Goal: Transaction & Acquisition: Purchase product/service

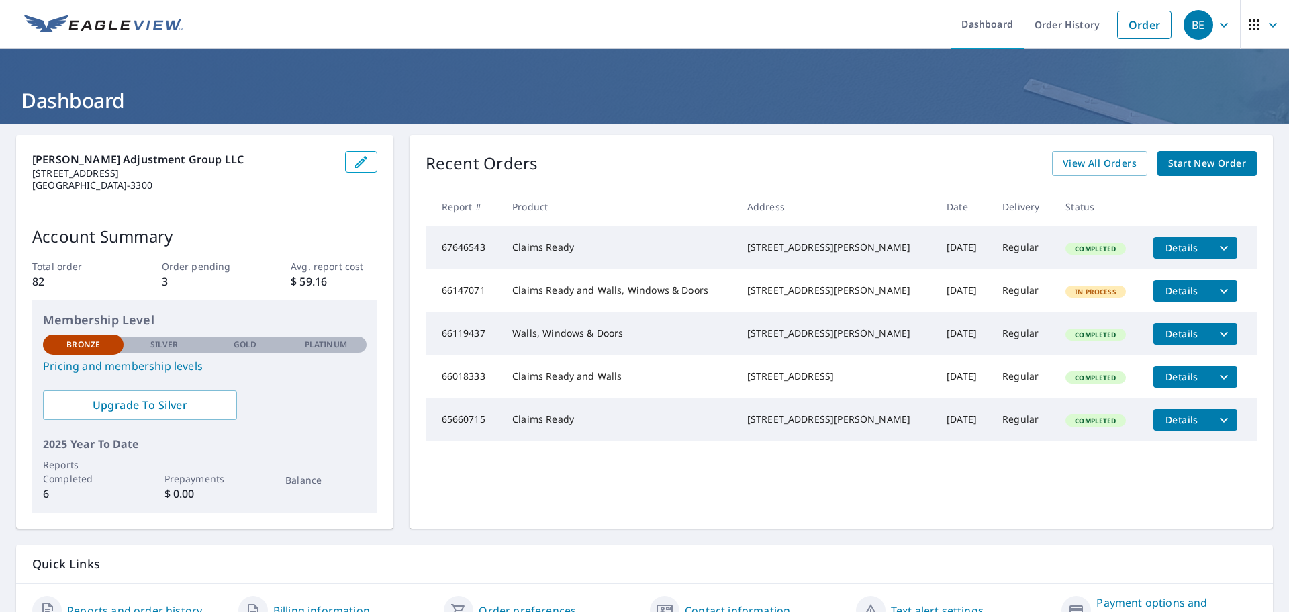
click at [1188, 163] on span "Start New Order" at bounding box center [1207, 163] width 78 height 17
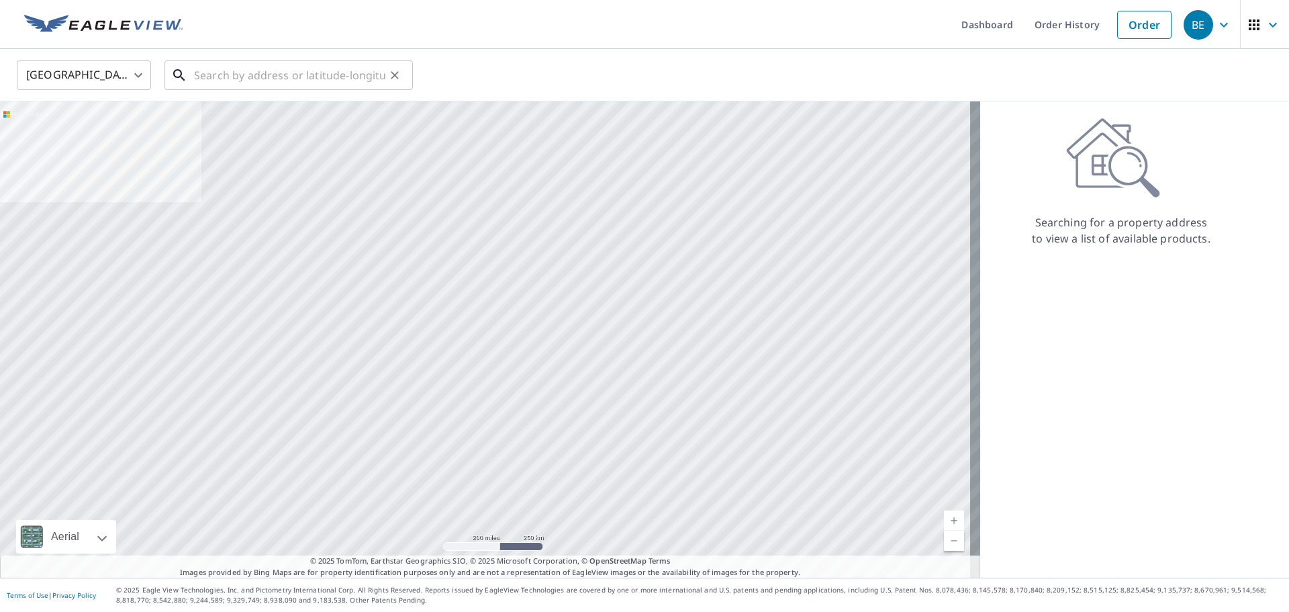
click at [343, 68] on input "text" at bounding box center [289, 75] width 191 height 38
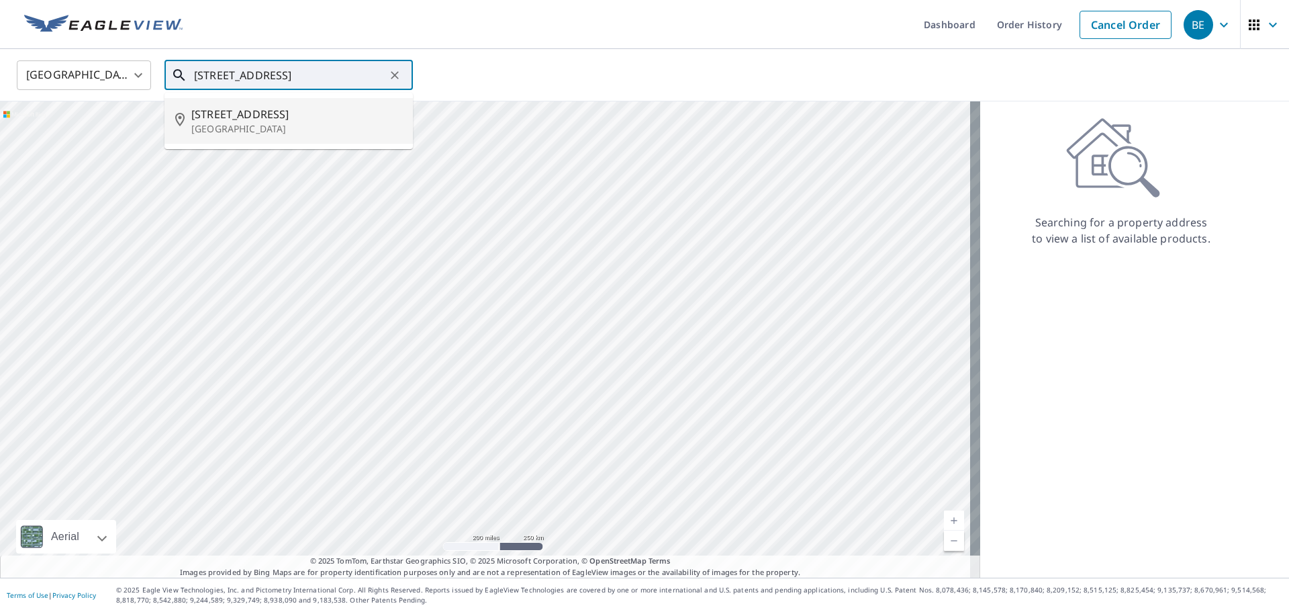
click at [218, 125] on p "[GEOGRAPHIC_DATA]" at bounding box center [296, 128] width 211 height 13
type input "[STREET_ADDRESS]"
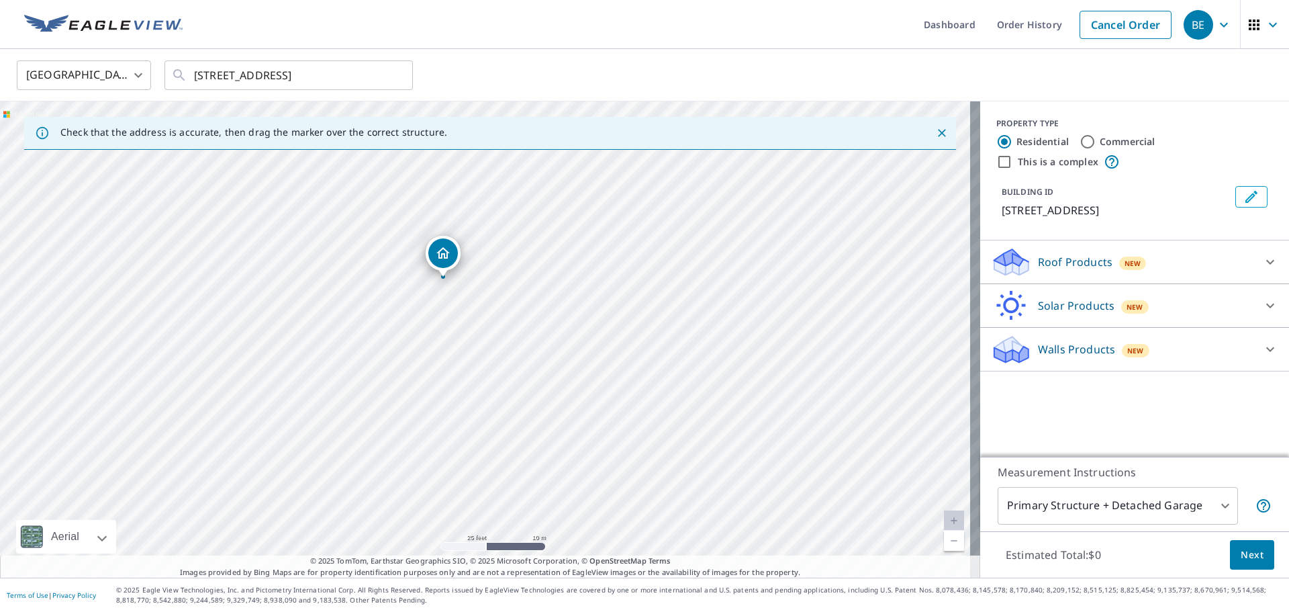
click at [423, 326] on div "[STREET_ADDRESS]" at bounding box center [490, 339] width 980 height 476
click at [463, 313] on div "[STREET_ADDRESS]" at bounding box center [490, 339] width 980 height 476
click at [501, 376] on div "[STREET_ADDRESS]" at bounding box center [490, 339] width 980 height 476
click at [505, 375] on div "[STREET_ADDRESS]" at bounding box center [490, 339] width 980 height 476
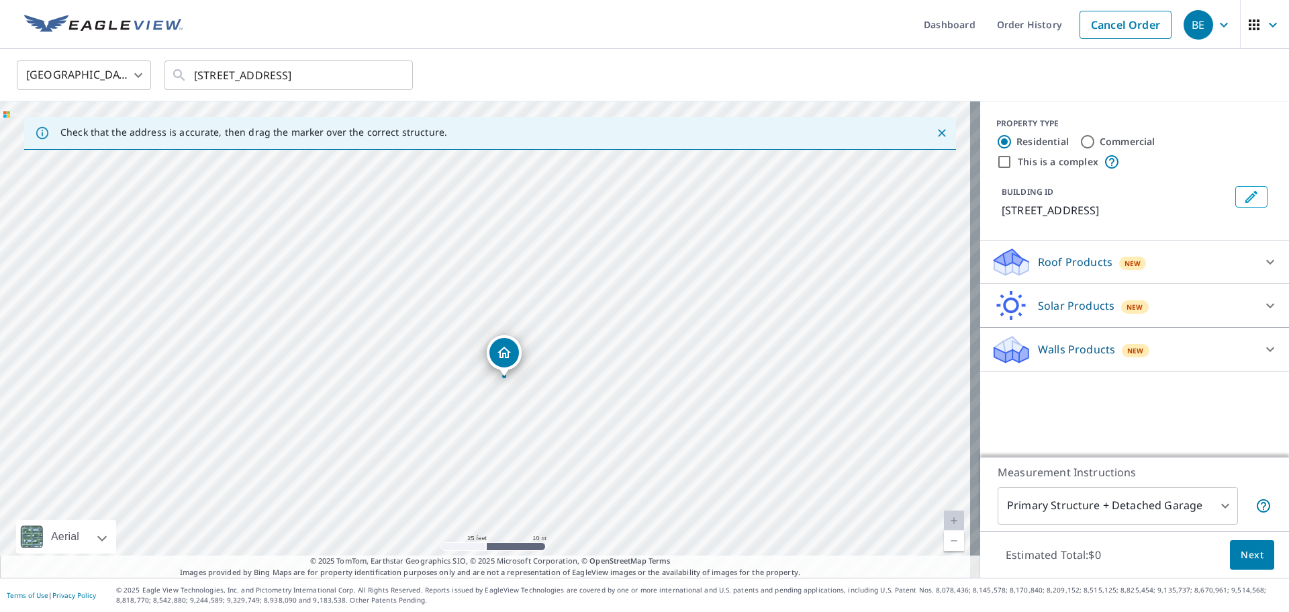
drag, startPoint x: 484, startPoint y: 323, endPoint x: 503, endPoint y: 362, distance: 43.2
click at [1045, 262] on p "Roof Products" at bounding box center [1075, 262] width 75 height 16
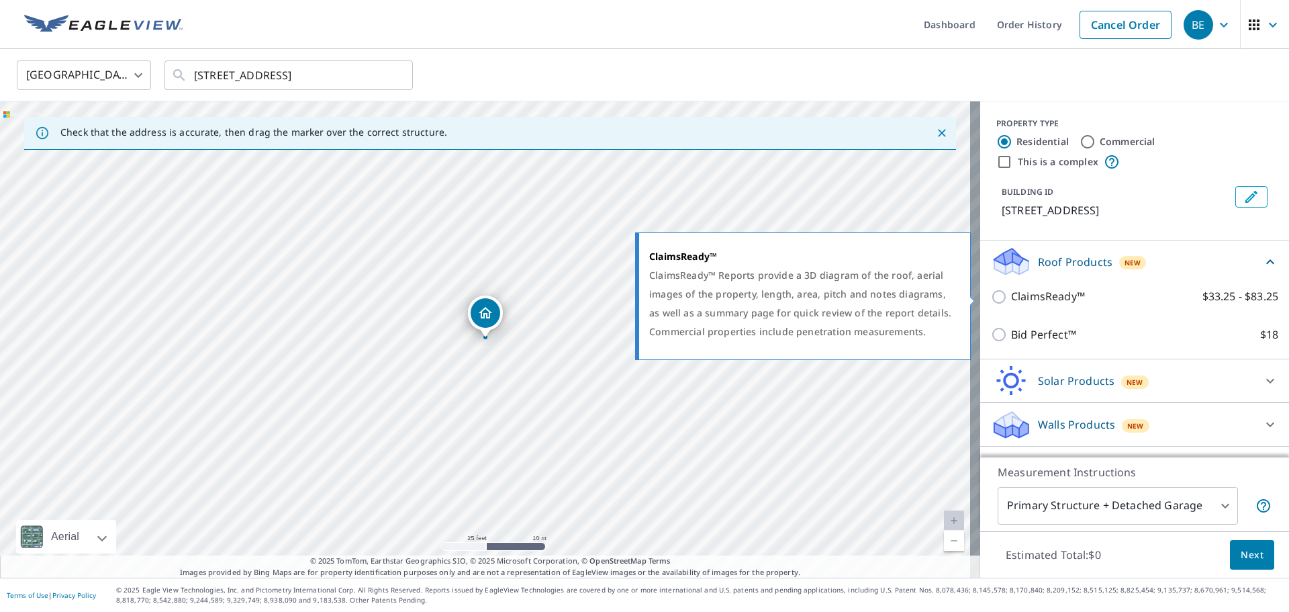
click at [991, 296] on input "ClaimsReady™ $33.25 - $83.25" at bounding box center [1001, 297] width 20 height 16
checkbox input "true"
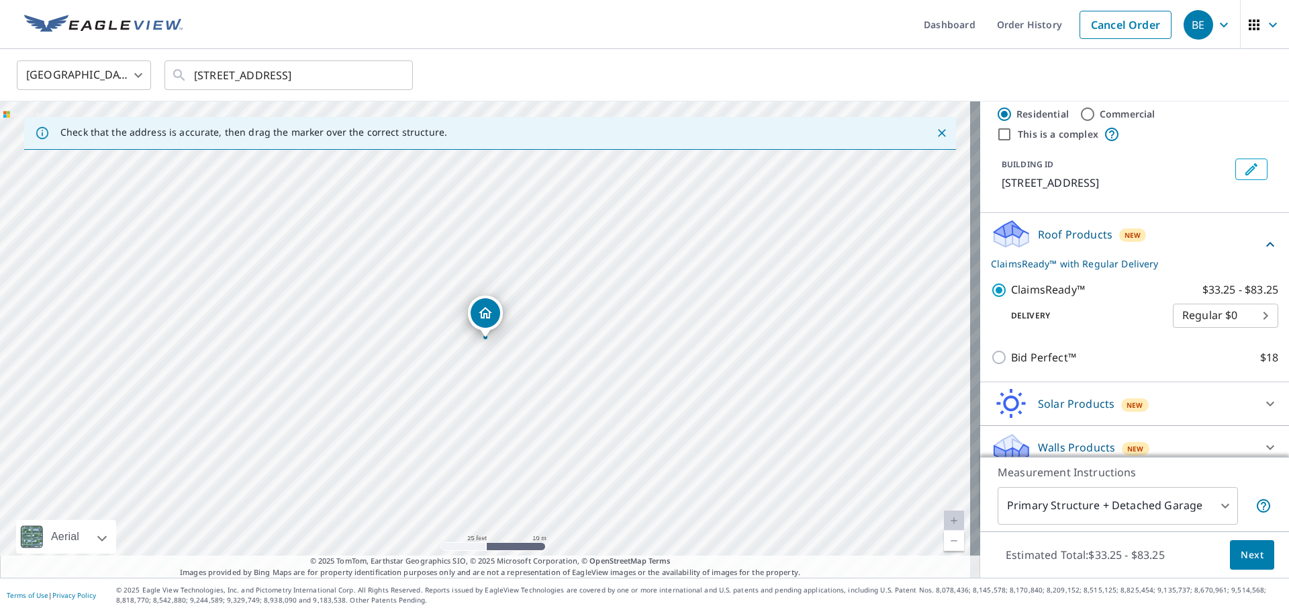
scroll to position [40, 0]
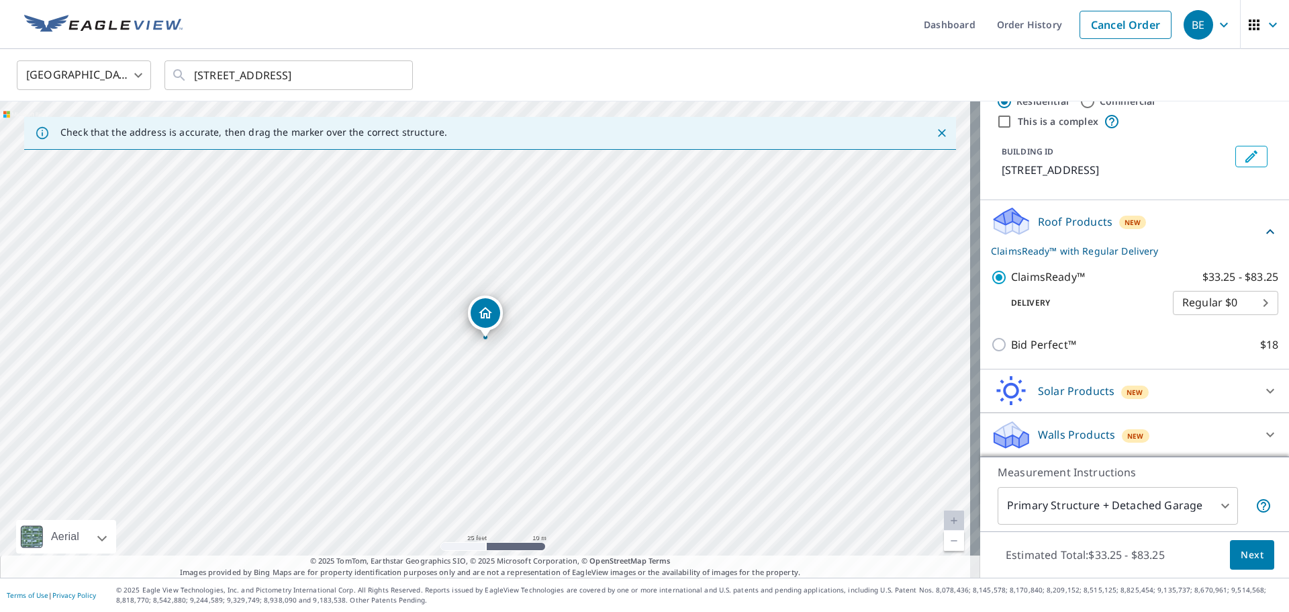
click at [1175, 505] on body "BE BE Dashboard Order History Cancel Order BE [GEOGRAPHIC_DATA] [GEOGRAPHIC_DAT…" at bounding box center [644, 306] width 1289 height 612
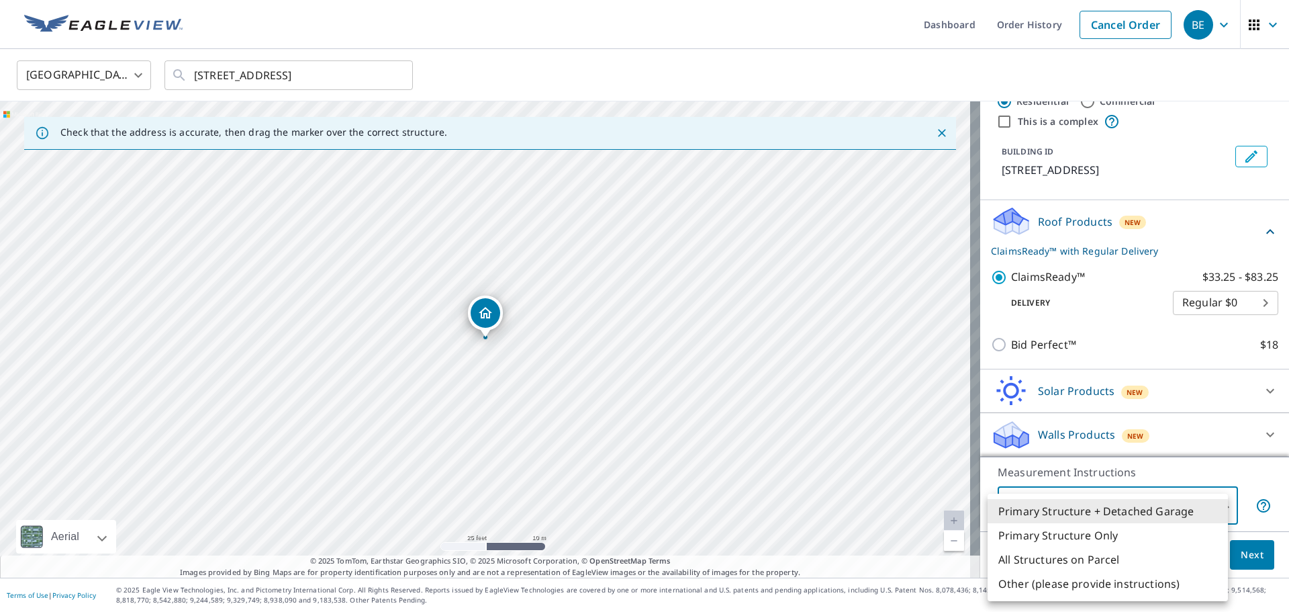
click at [1114, 534] on li "Primary Structure Only" at bounding box center [1107, 535] width 240 height 24
type input "2"
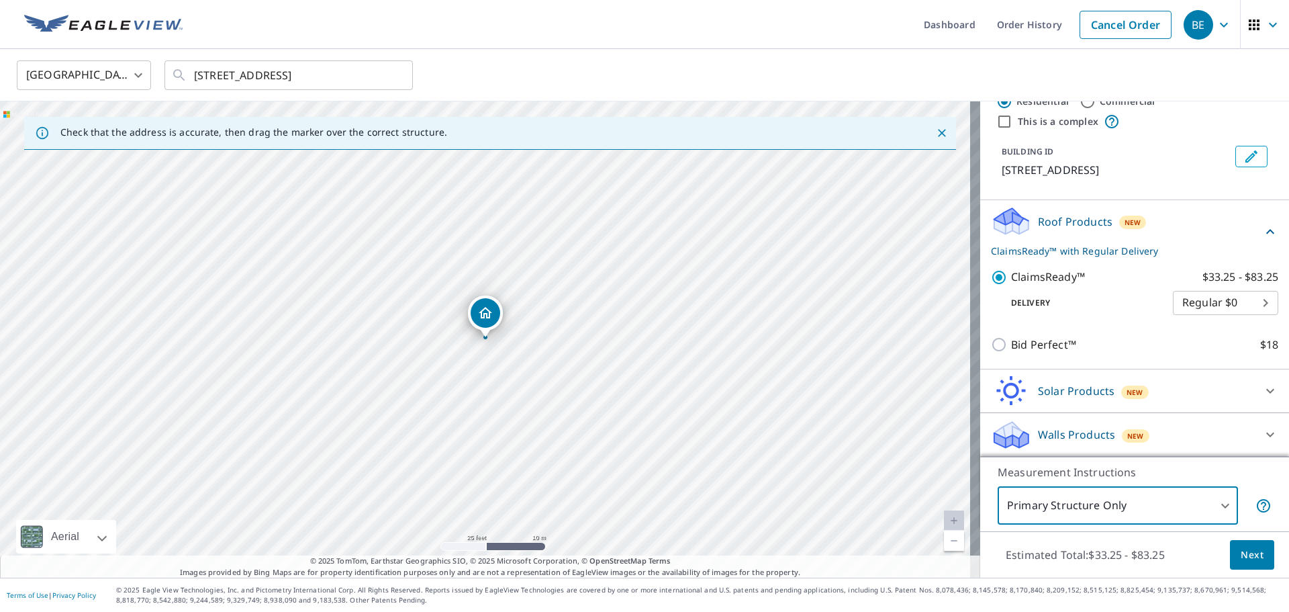
click at [1241, 559] on span "Next" at bounding box center [1252, 554] width 23 height 17
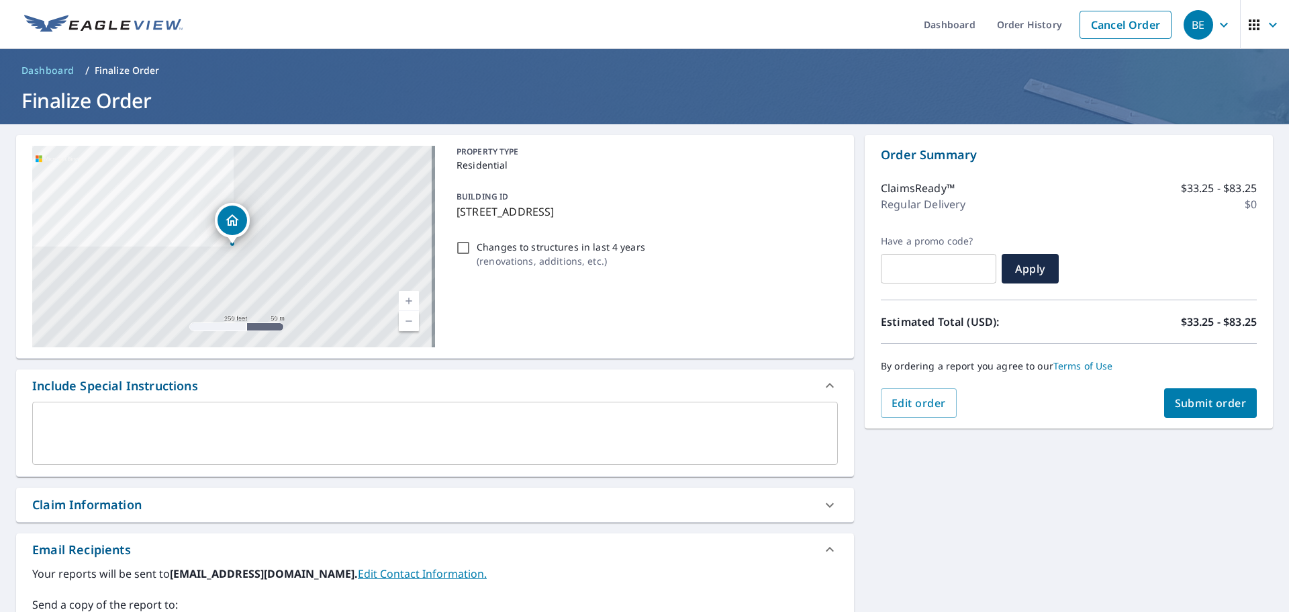
click at [1216, 405] on span "Submit order" at bounding box center [1211, 402] width 72 height 15
